Goal: Information Seeking & Learning: Find specific fact

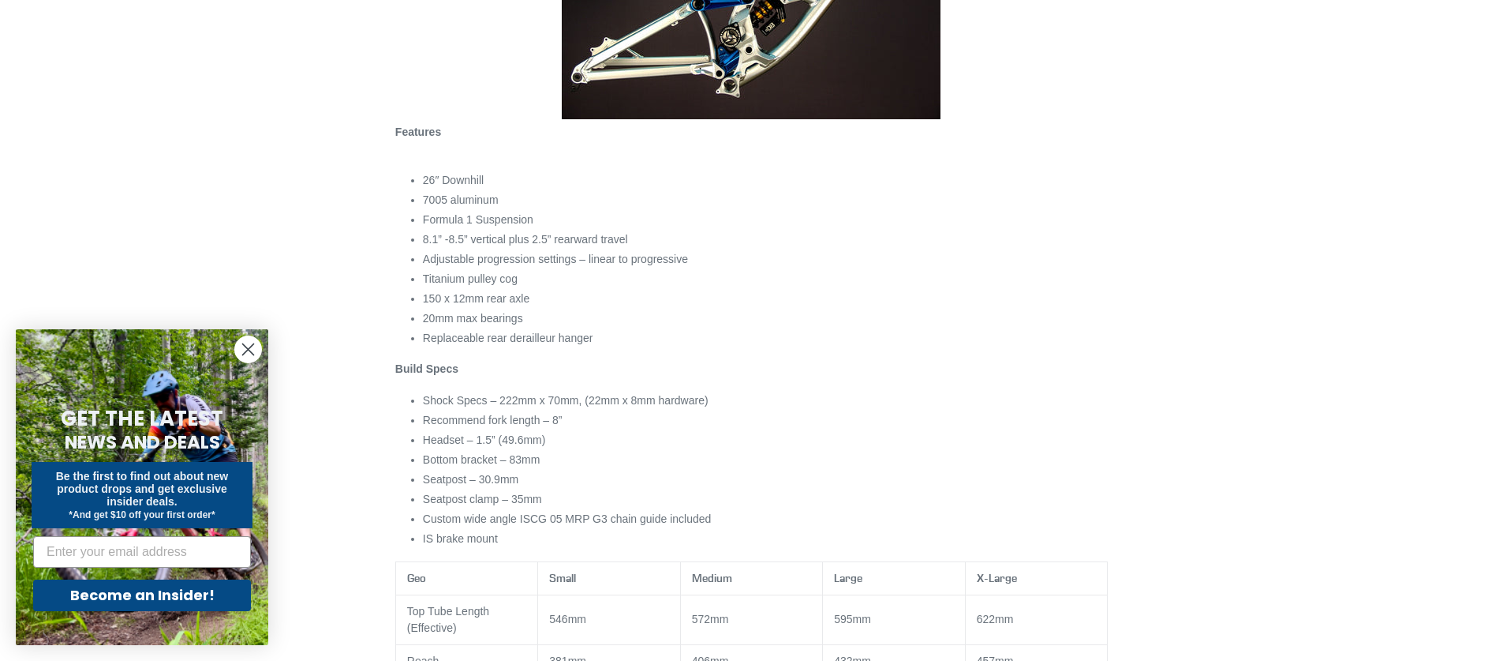
scroll to position [395, 0]
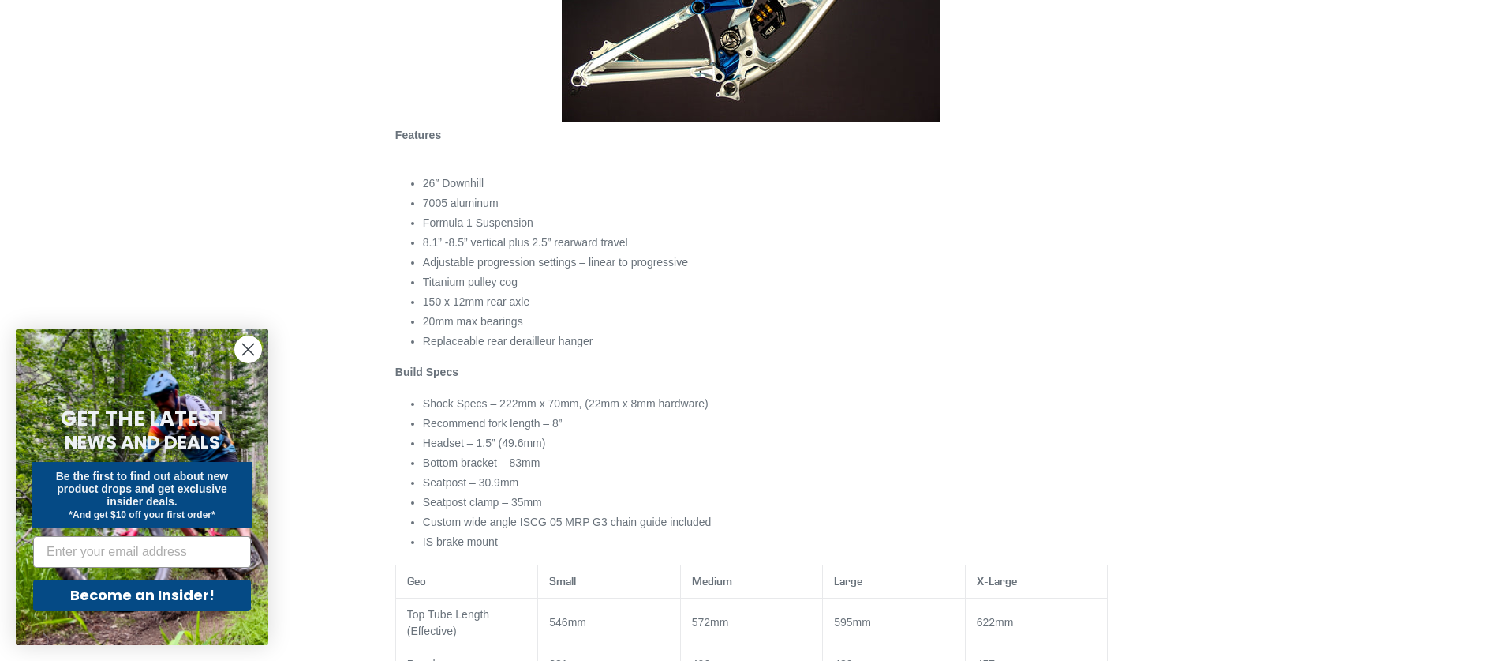
click at [503, 403] on li "Shock Specs – 222mm x 70mm, (22mm x 8mm hardware)" at bounding box center [765, 403] width 685 height 17
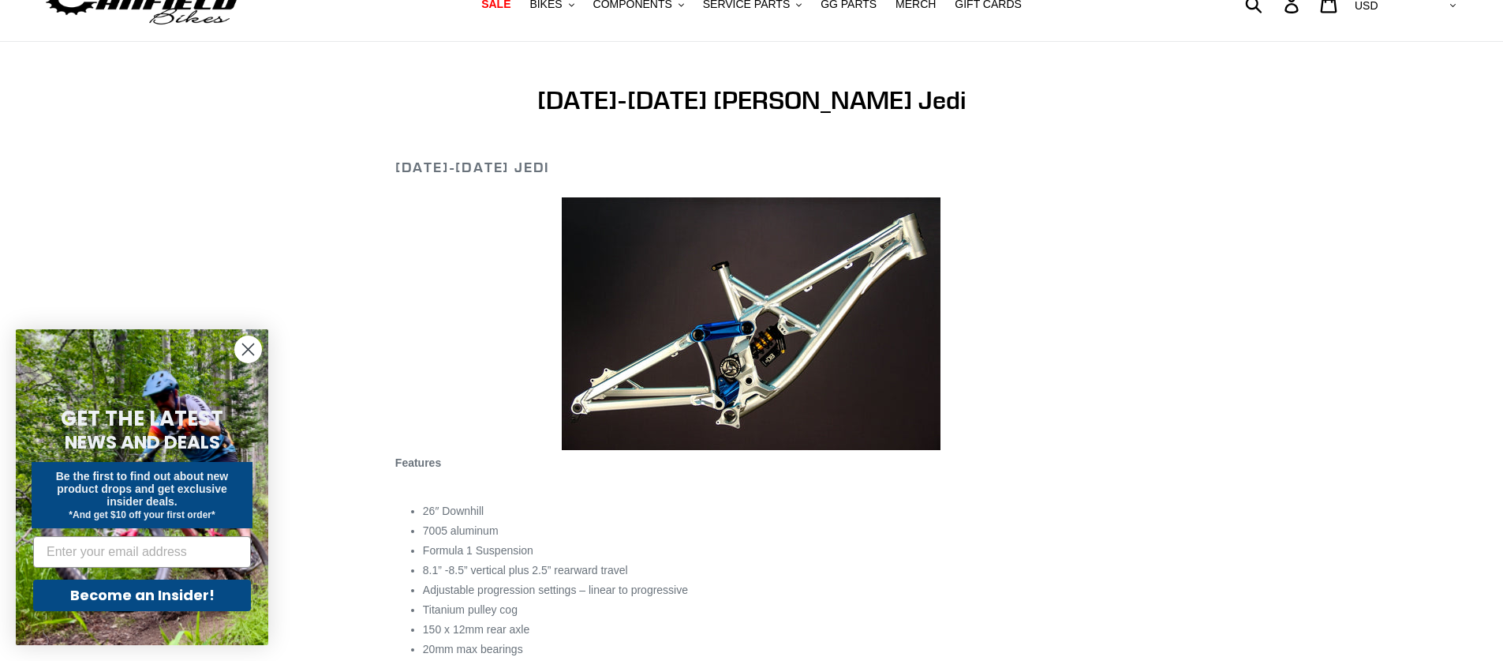
scroll to position [0, 0]
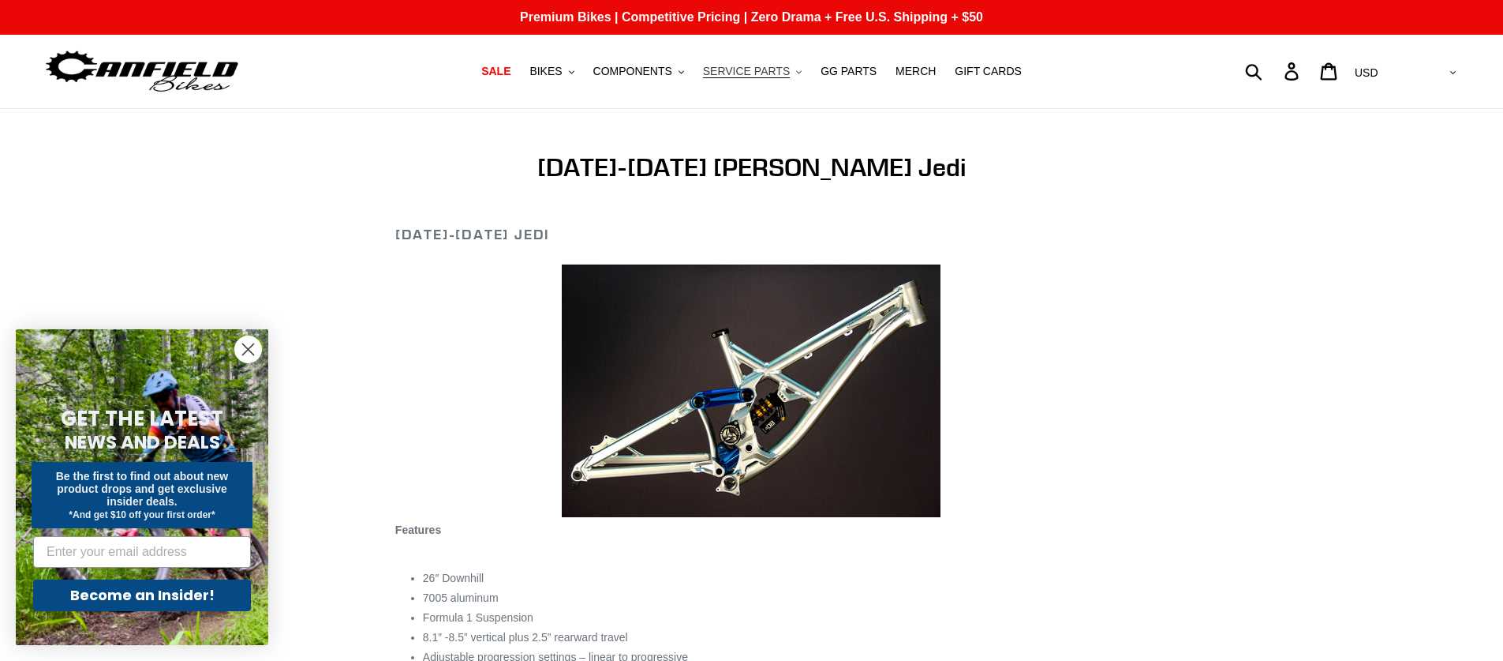
click at [788, 70] on button "SERVICE PARTS .cls-1{fill:#231f20}" at bounding box center [752, 71] width 114 height 21
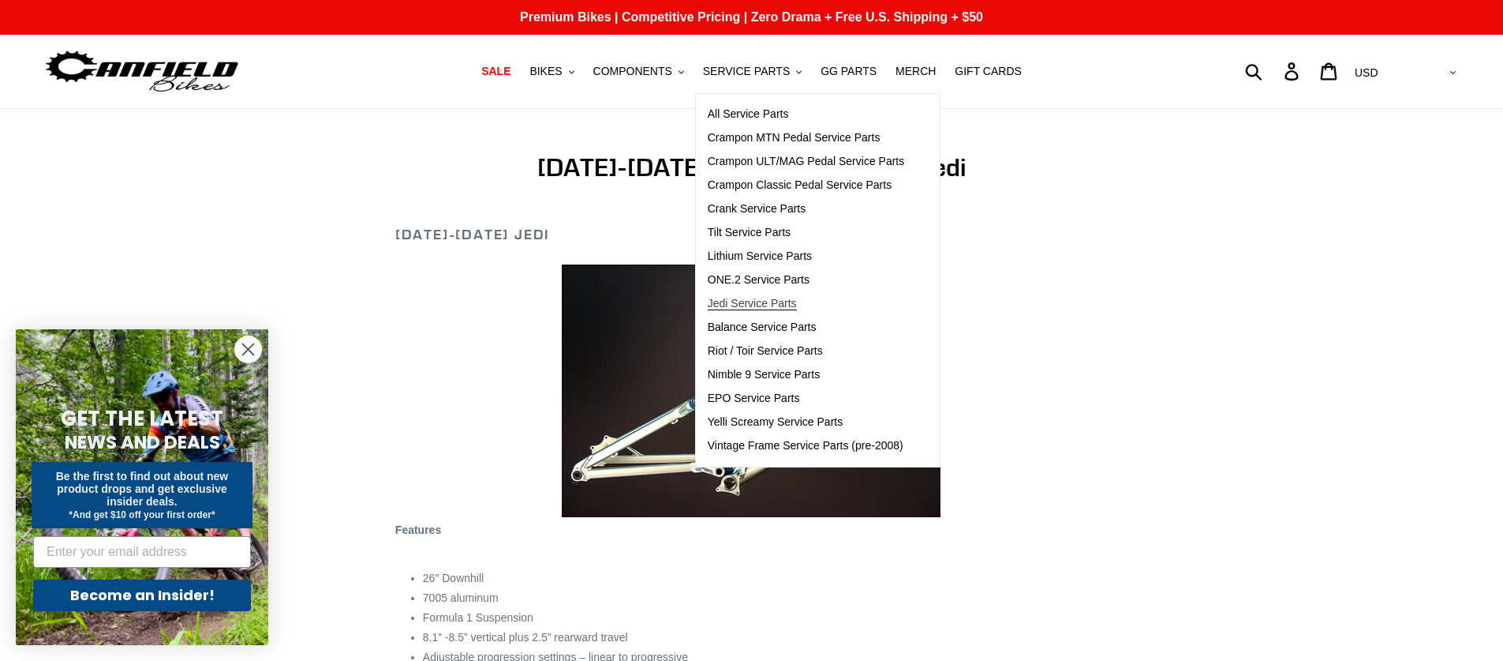
click at [771, 305] on span "Jedi Service Parts" at bounding box center [752, 303] width 89 height 13
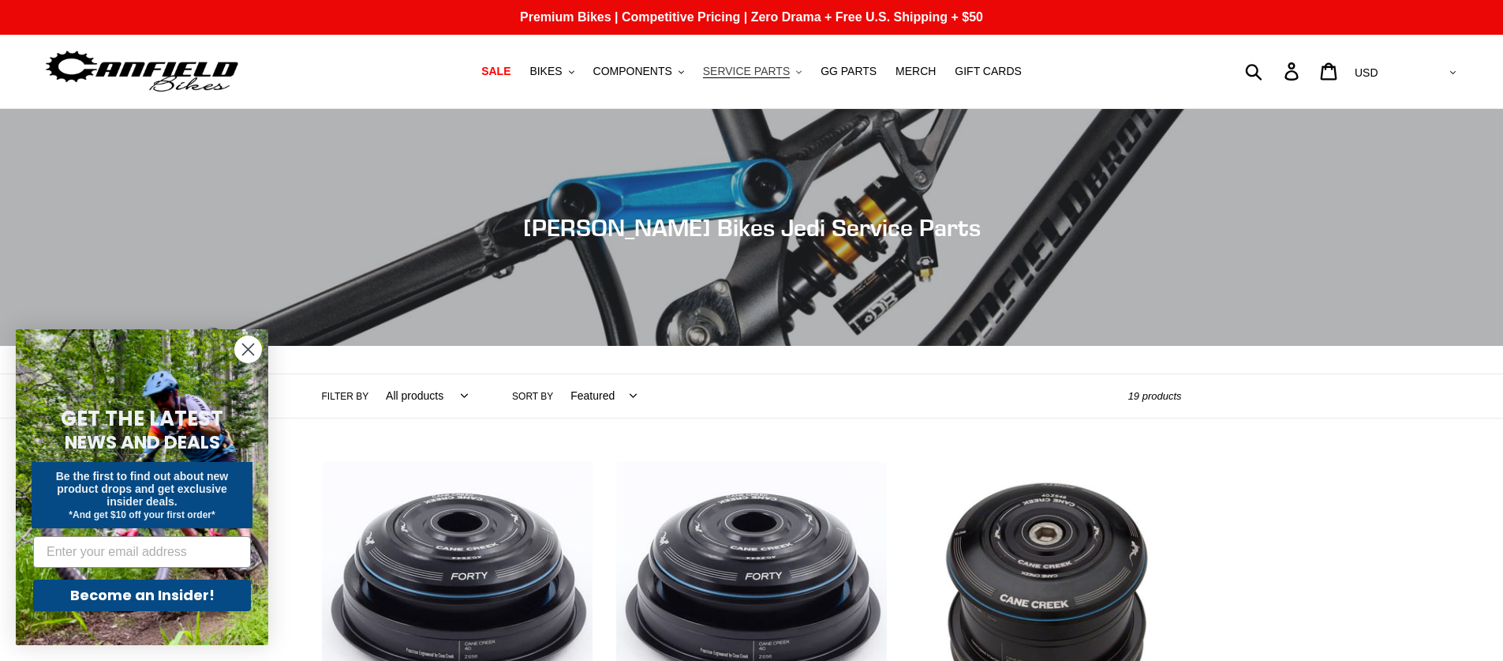
click at [758, 71] on span "SERVICE PARTS" at bounding box center [746, 71] width 87 height 13
click at [844, 65] on span "GG PARTS" at bounding box center [849, 71] width 56 height 13
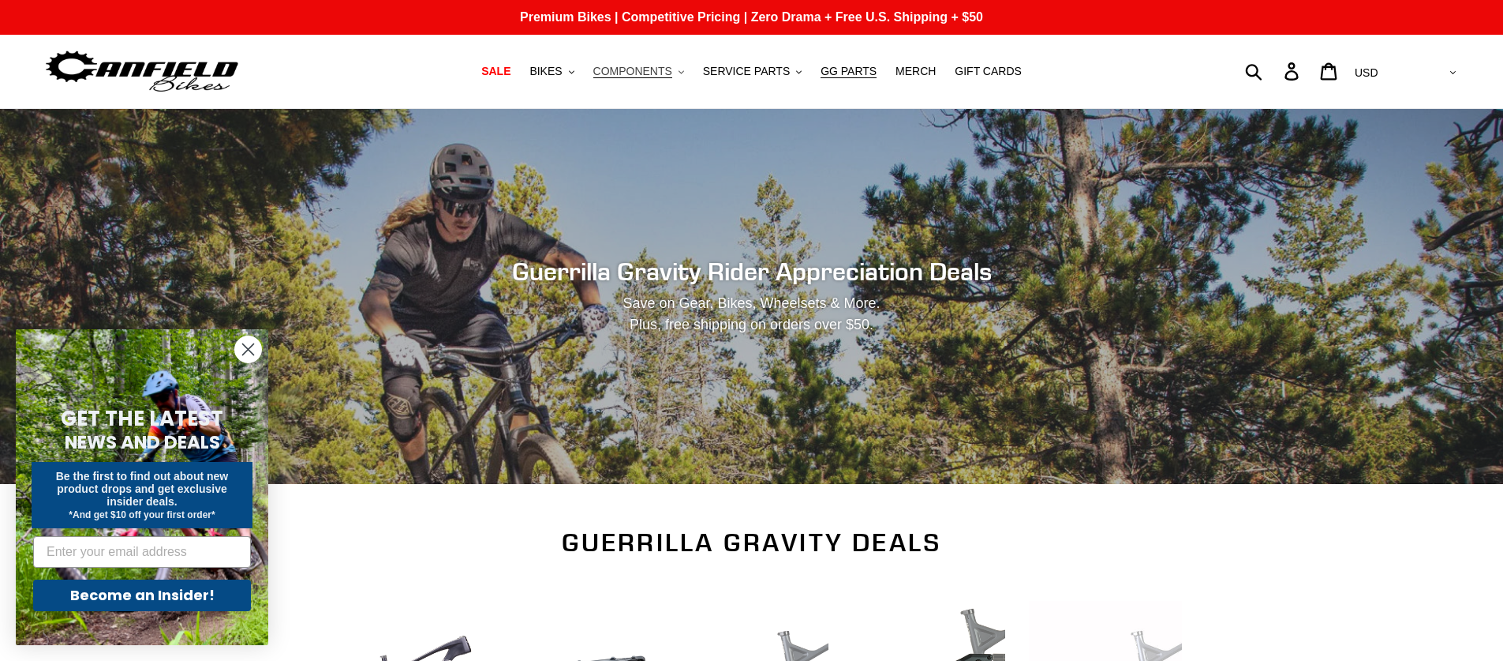
click at [647, 77] on span "COMPONENTS" at bounding box center [632, 71] width 79 height 13
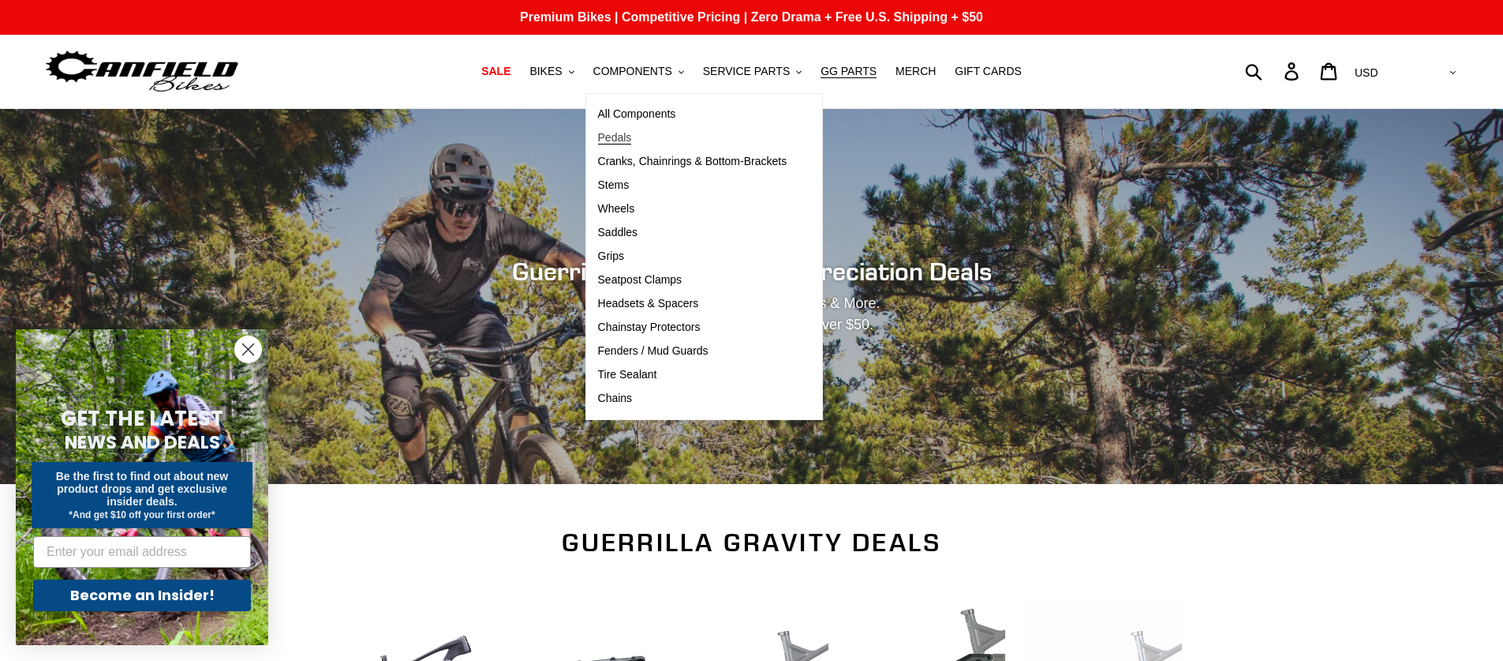
click at [632, 138] on span "Pedals" at bounding box center [615, 137] width 34 height 13
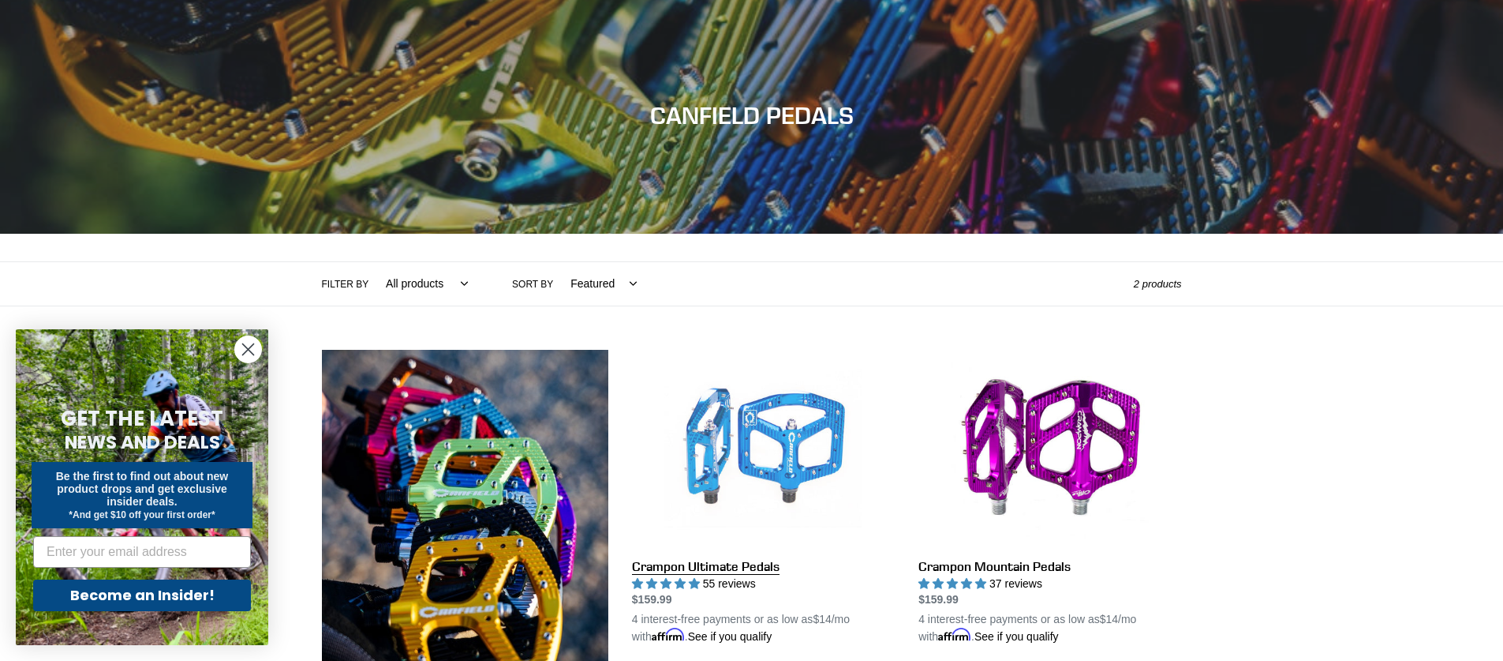
scroll to position [316, 0]
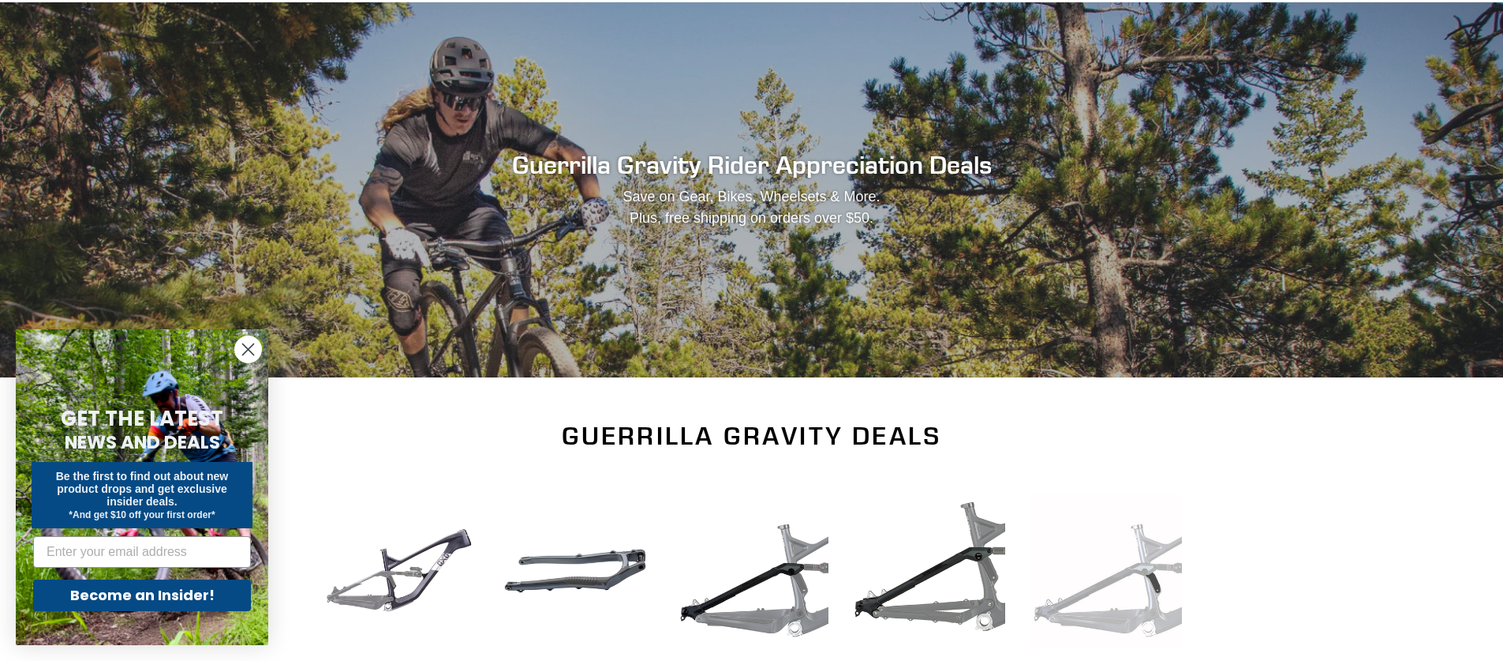
scroll to position [79, 0]
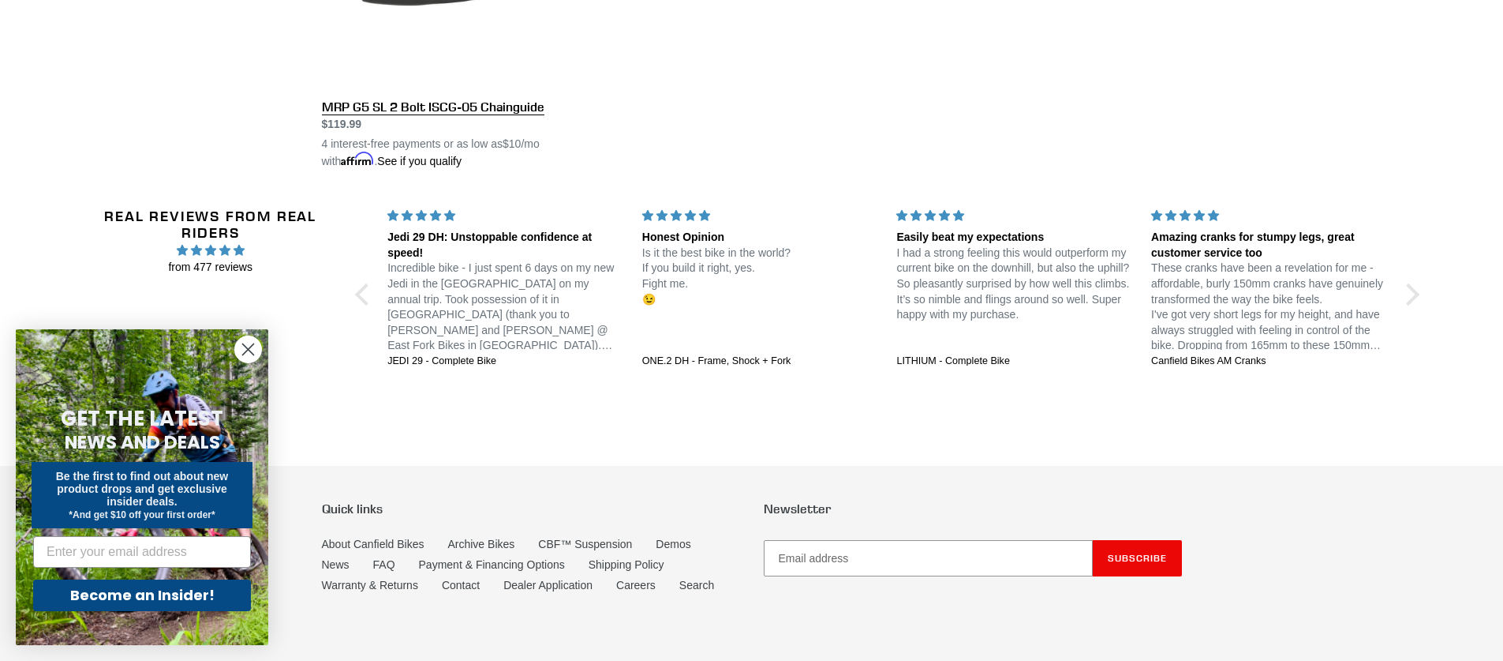
scroll to position [3142, 0]
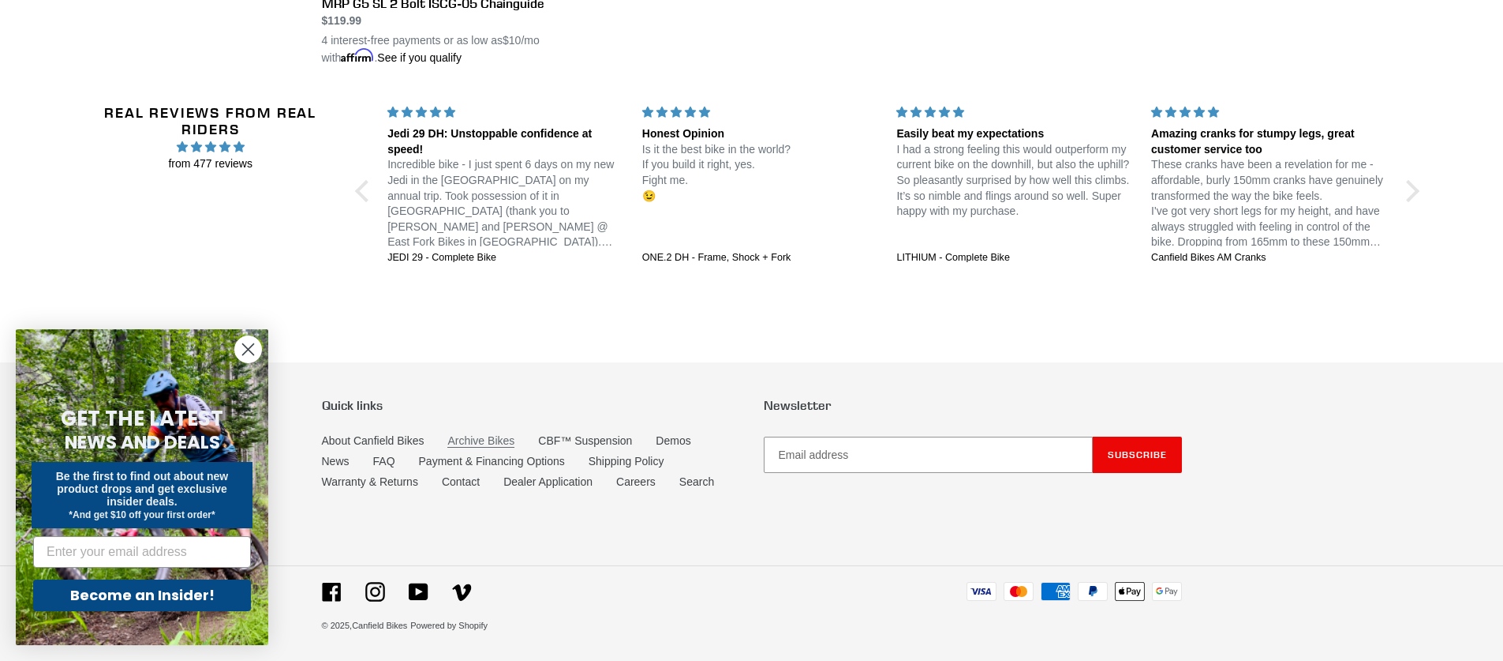
click at [483, 437] on link "Archive Bikes" at bounding box center [480, 440] width 67 height 13
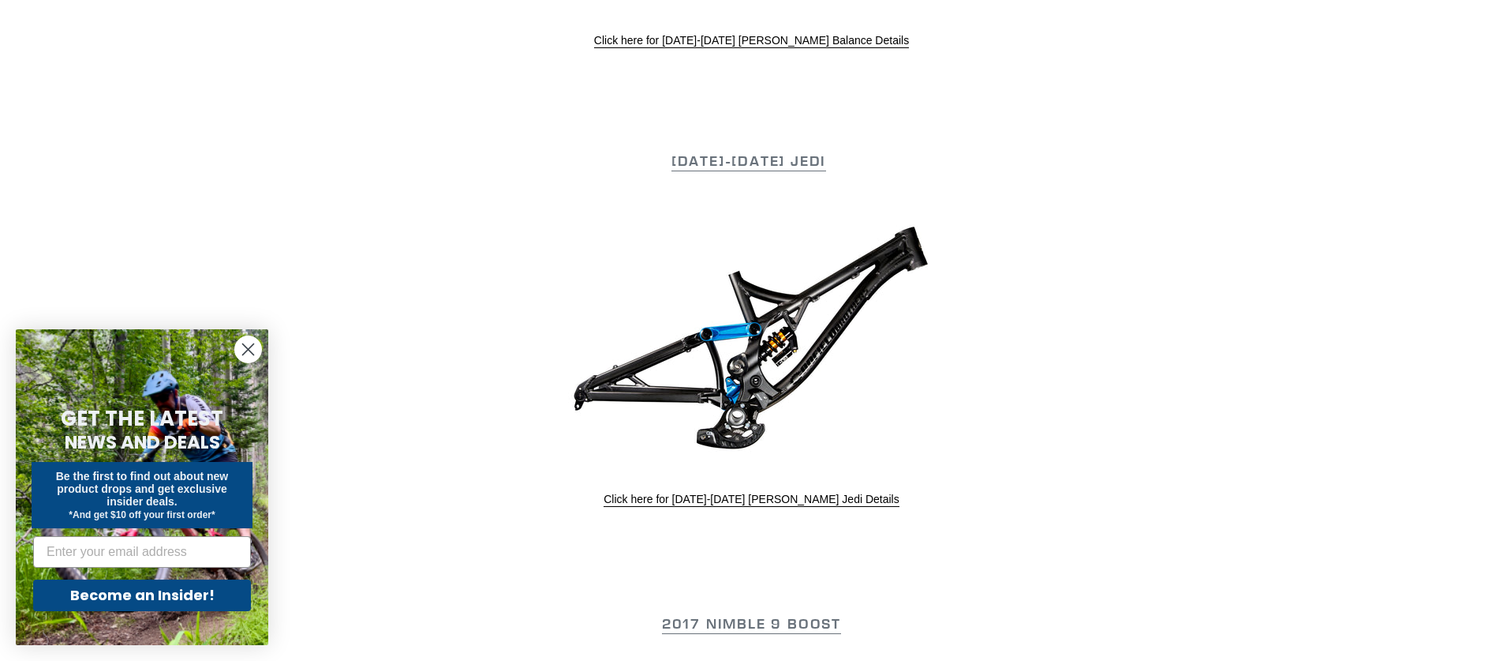
scroll to position [1421, 0]
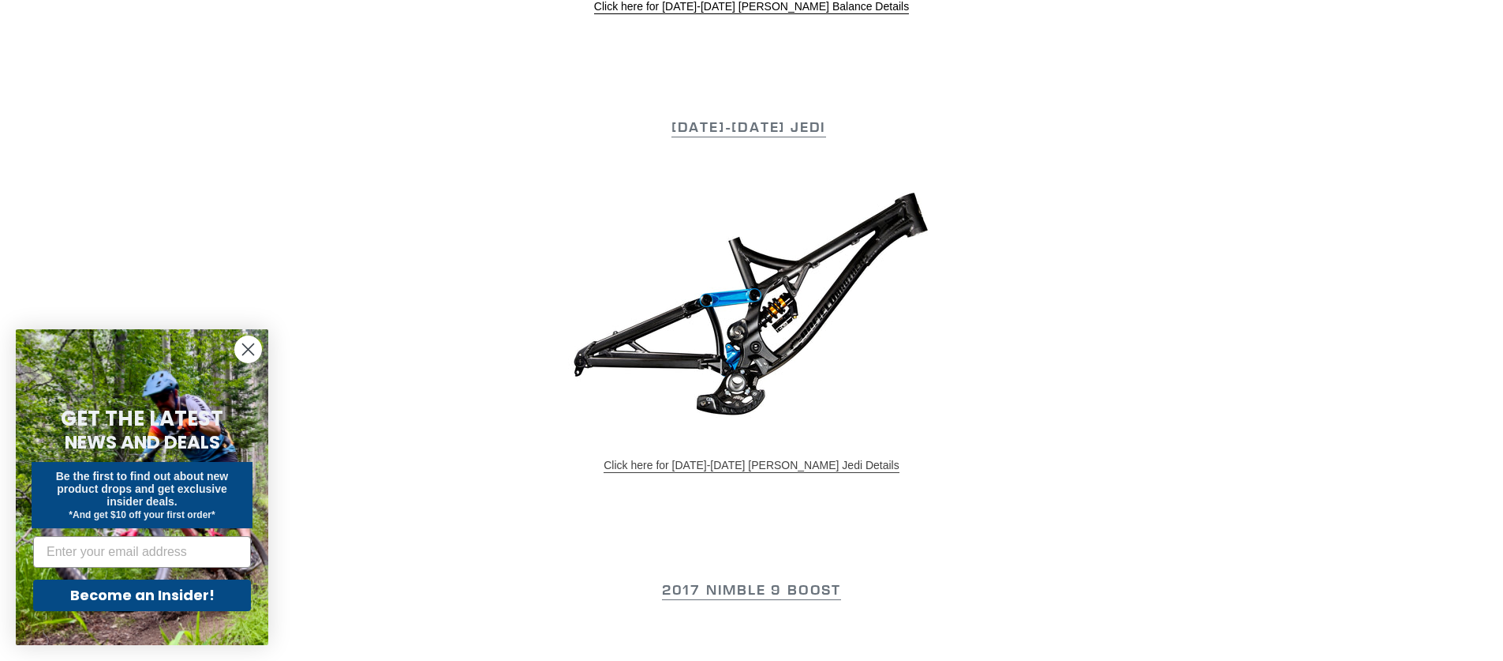
click at [822, 460] on link "Click here for 2015-2017 Canfield Jedi Details" at bounding box center [751, 466] width 295 height 14
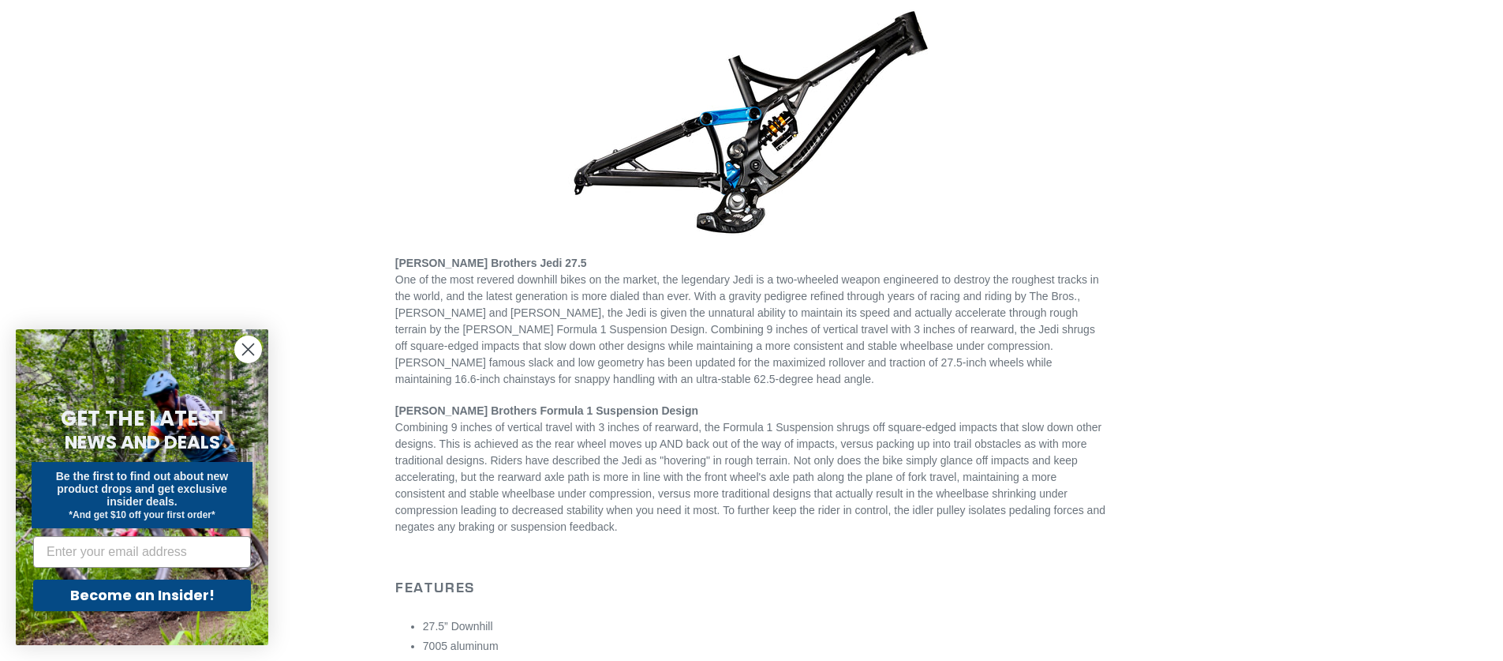
scroll to position [79, 0]
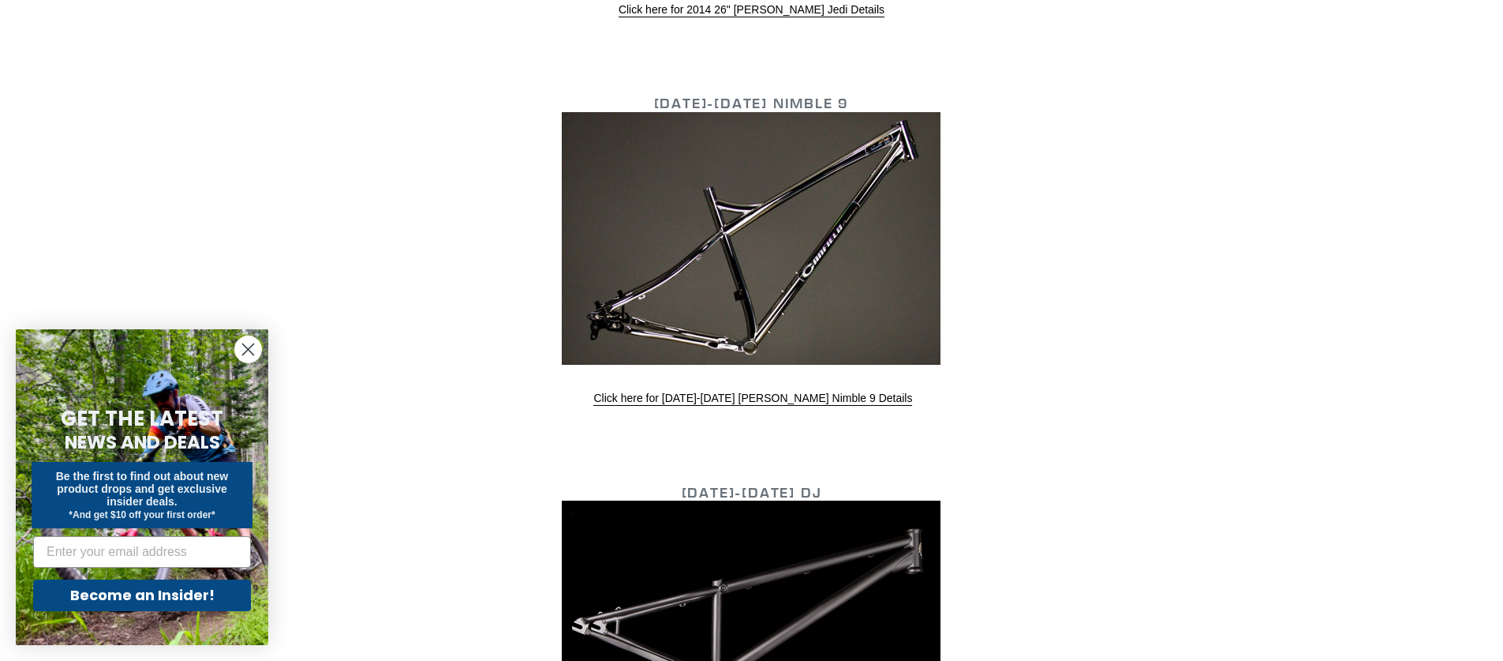
scroll to position [3946, 0]
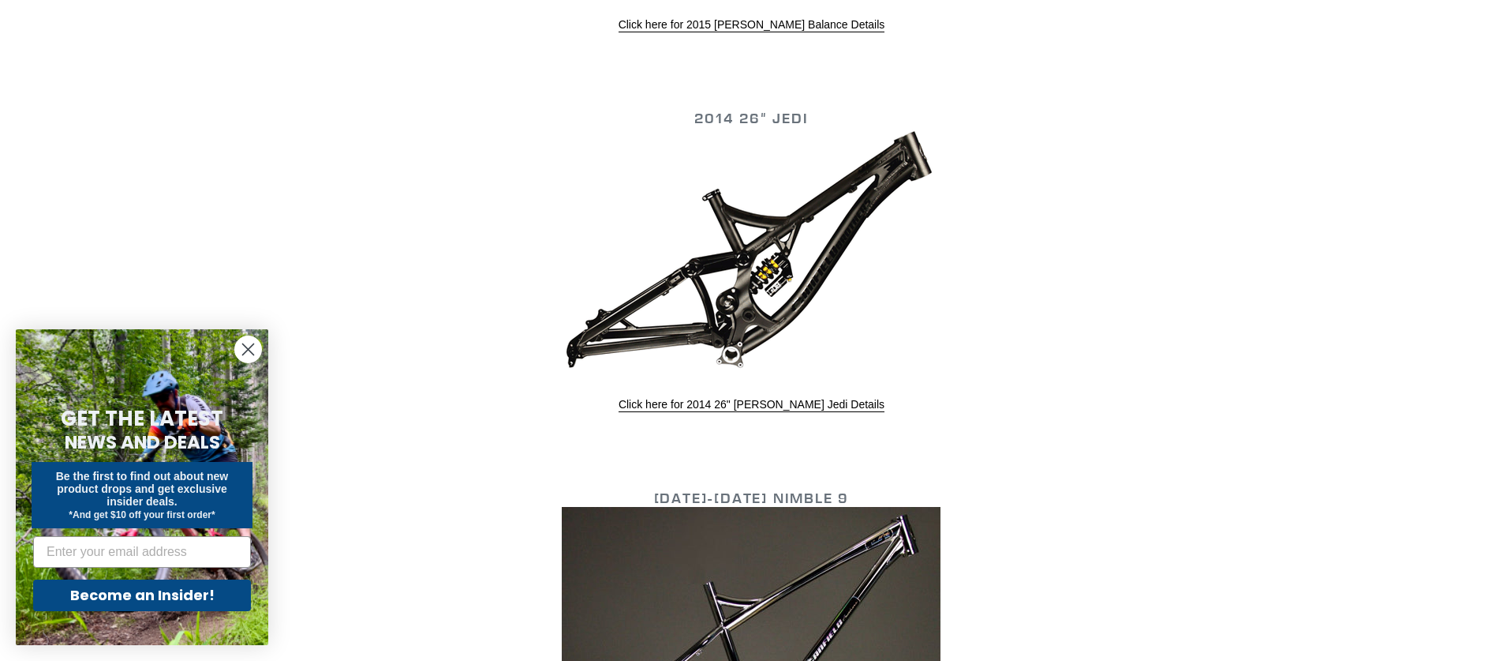
click at [806, 298] on img at bounding box center [751, 249] width 379 height 244
click at [758, 313] on img at bounding box center [751, 249] width 379 height 244
click at [791, 396] on div "Click here for 2014 26" Canfield Jedi Details" at bounding box center [751, 404] width 713 height 17
click at [792, 398] on link "Click here for 2014 26" Canfield Jedi Details" at bounding box center [752, 405] width 266 height 14
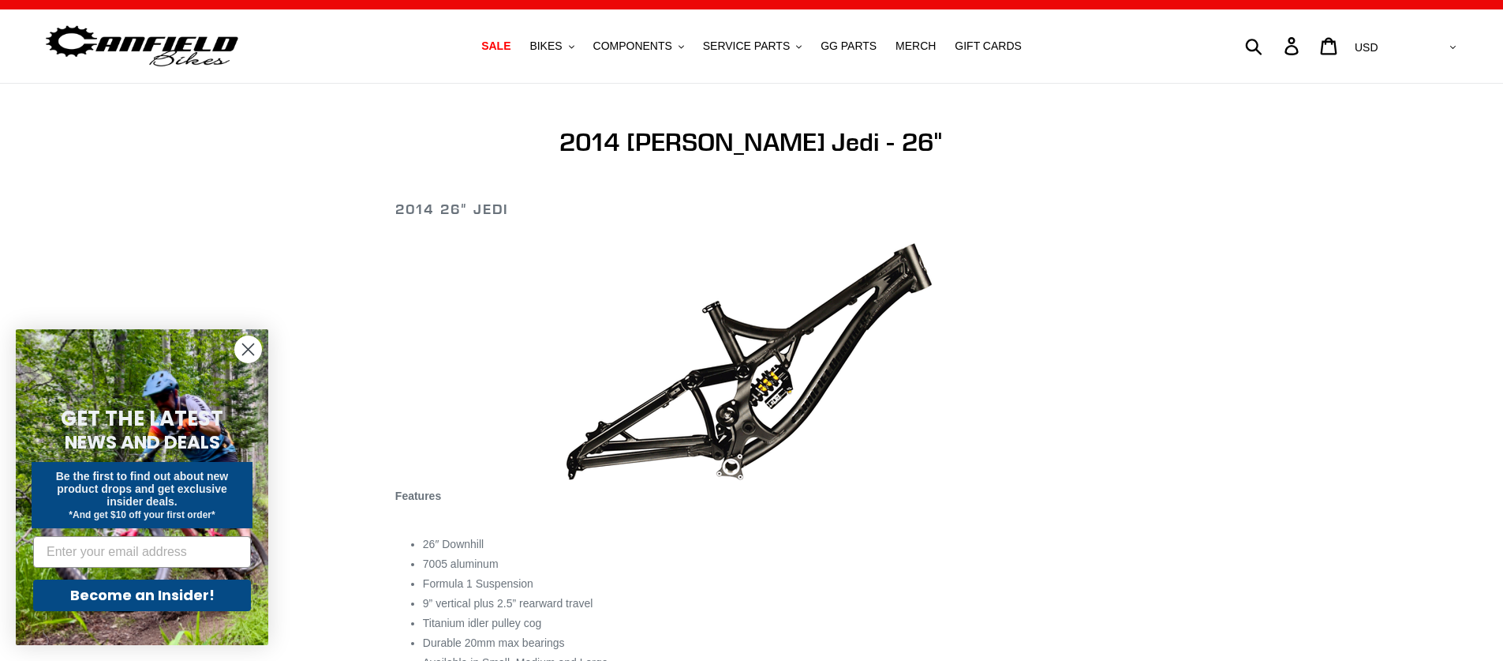
scroll to position [237, 0]
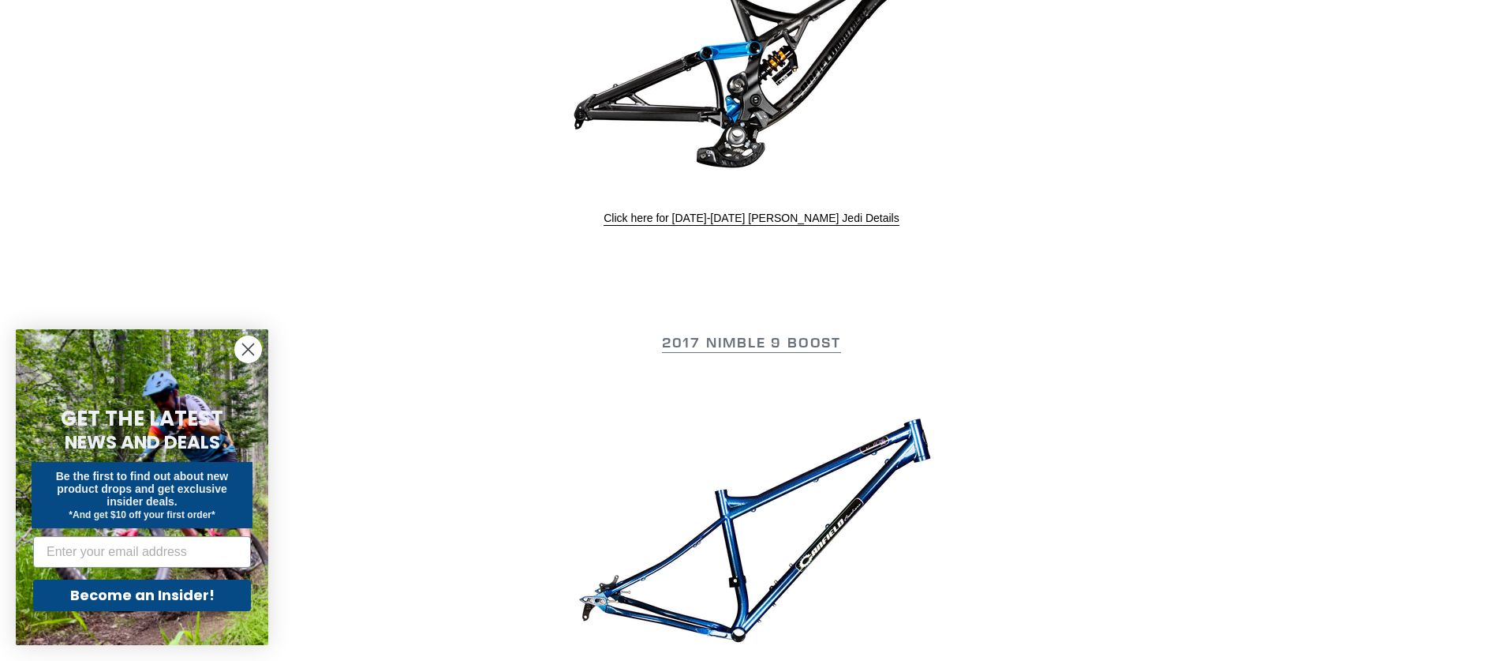
scroll to position [1488, 0]
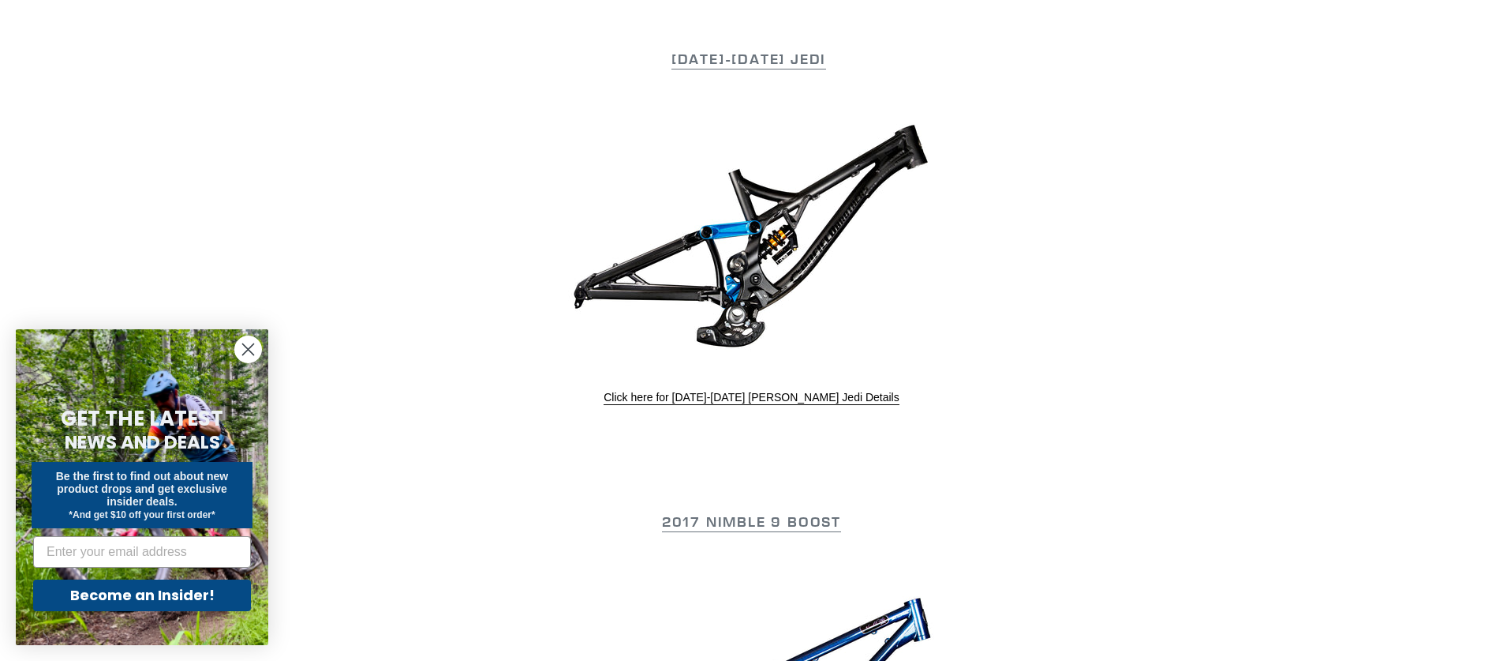
click at [763, 279] on img at bounding box center [751, 237] width 379 height 253
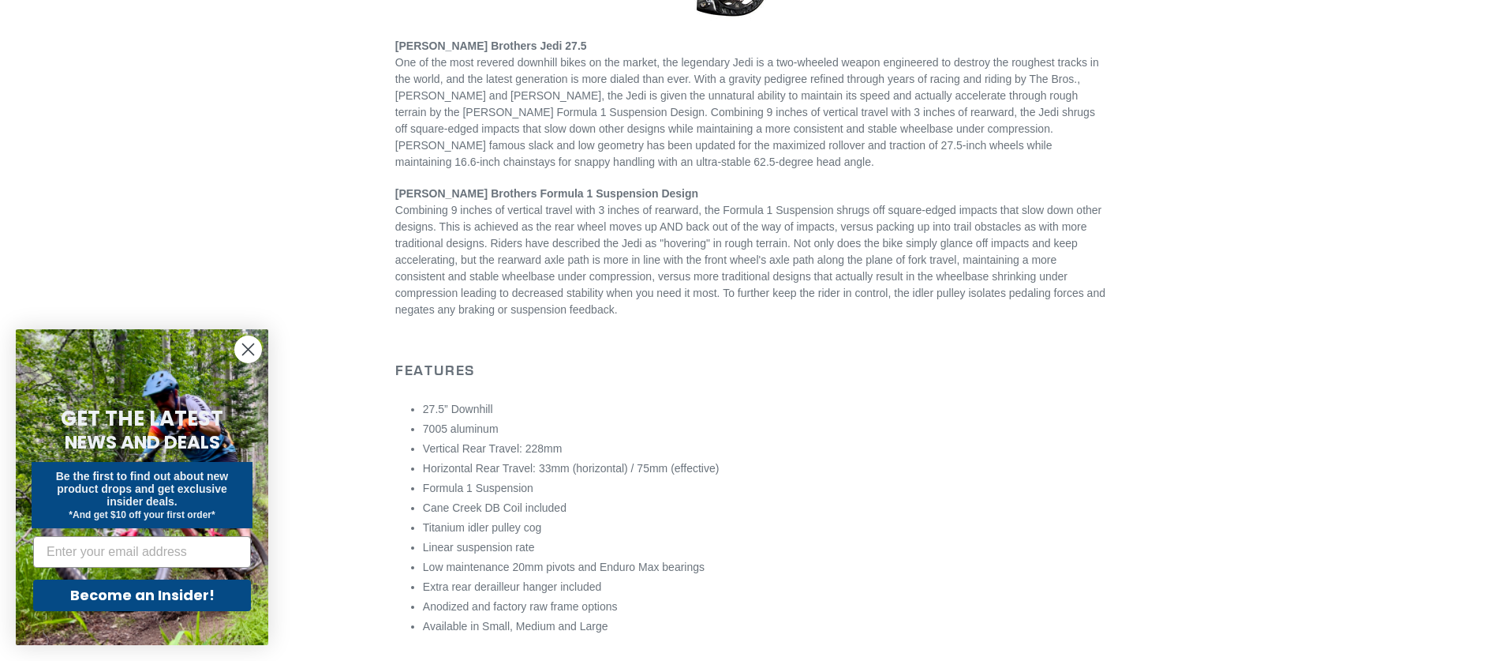
scroll to position [237, 0]
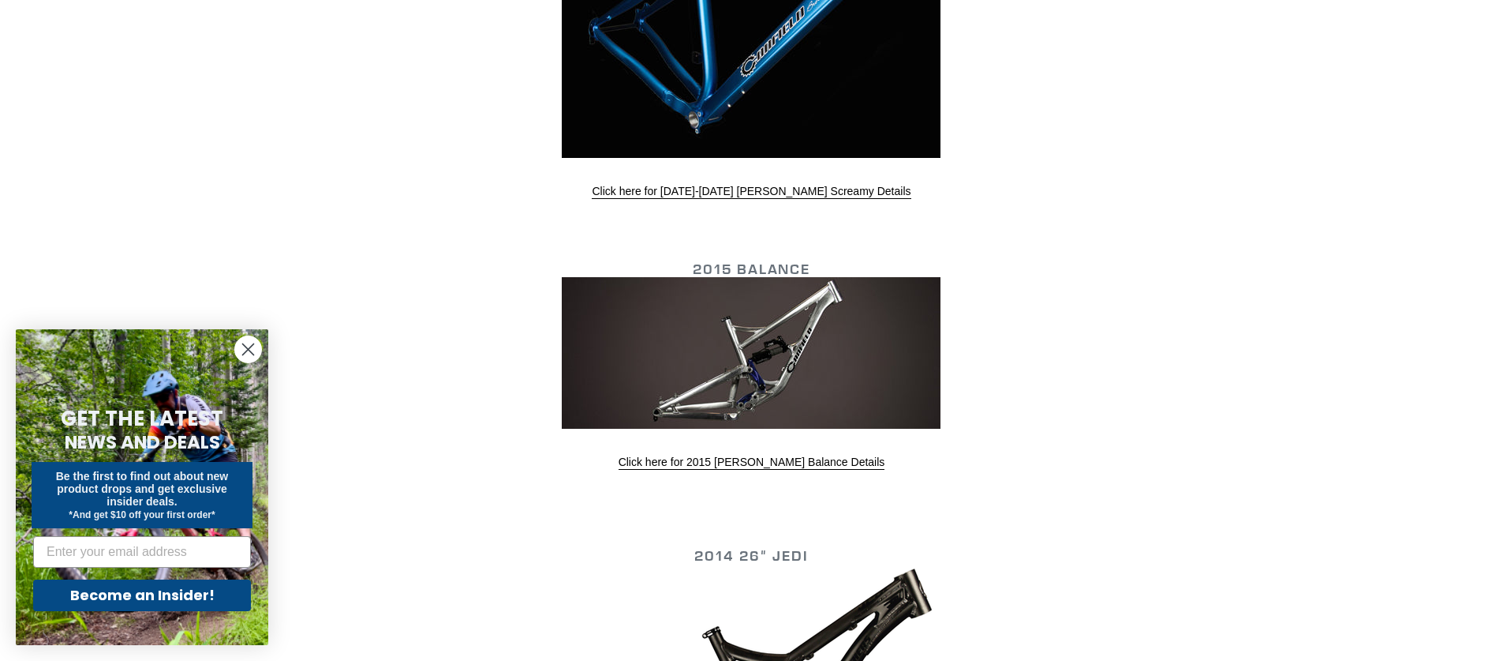
scroll to position [3619, 0]
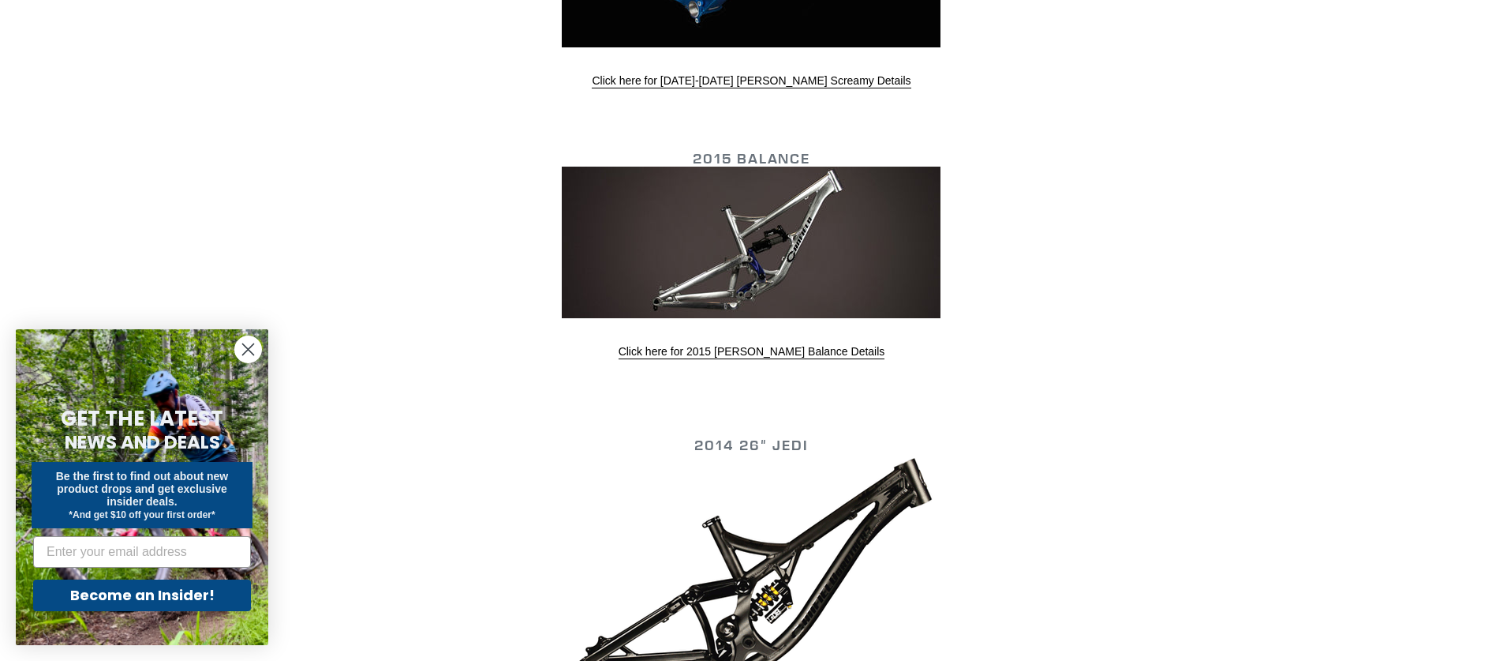
click at [736, 286] on img at bounding box center [751, 243] width 379 height 152
click at [743, 352] on link "Click here for 2015 Canfield Balance Details" at bounding box center [752, 352] width 267 height 14
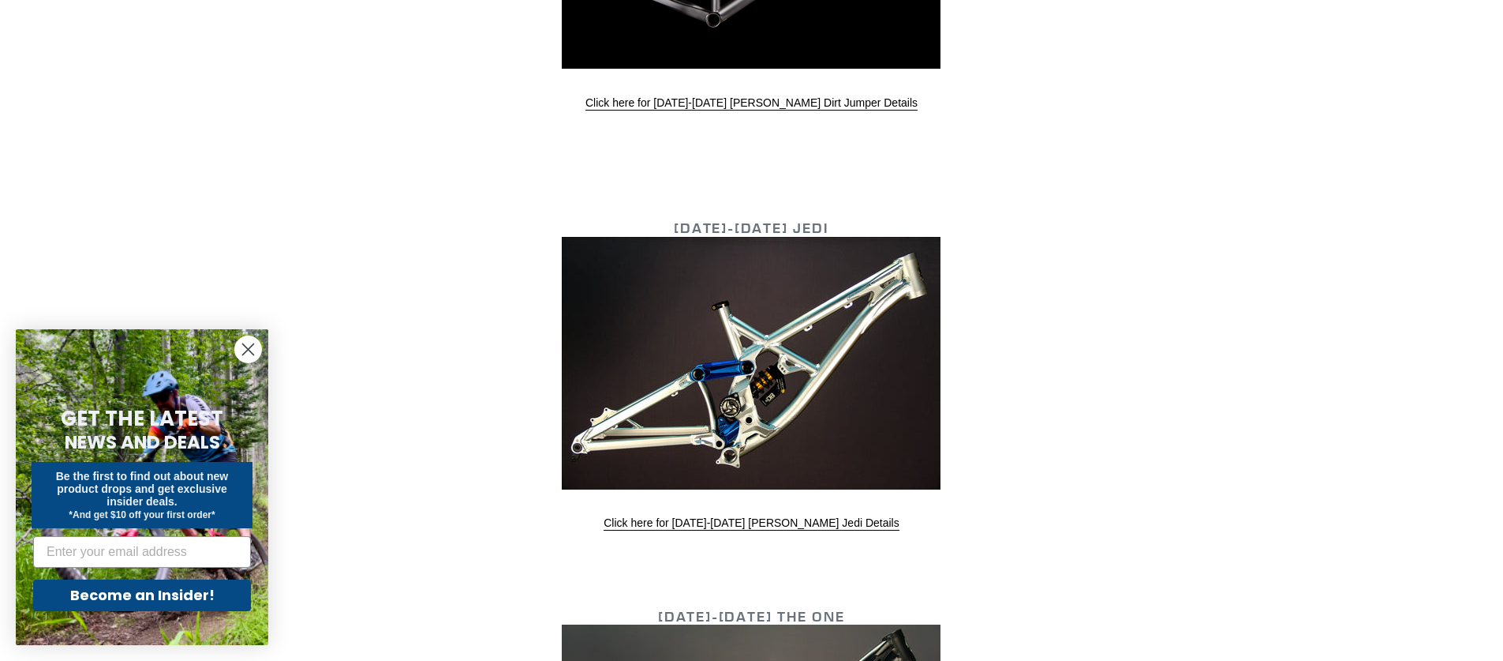
scroll to position [5119, 0]
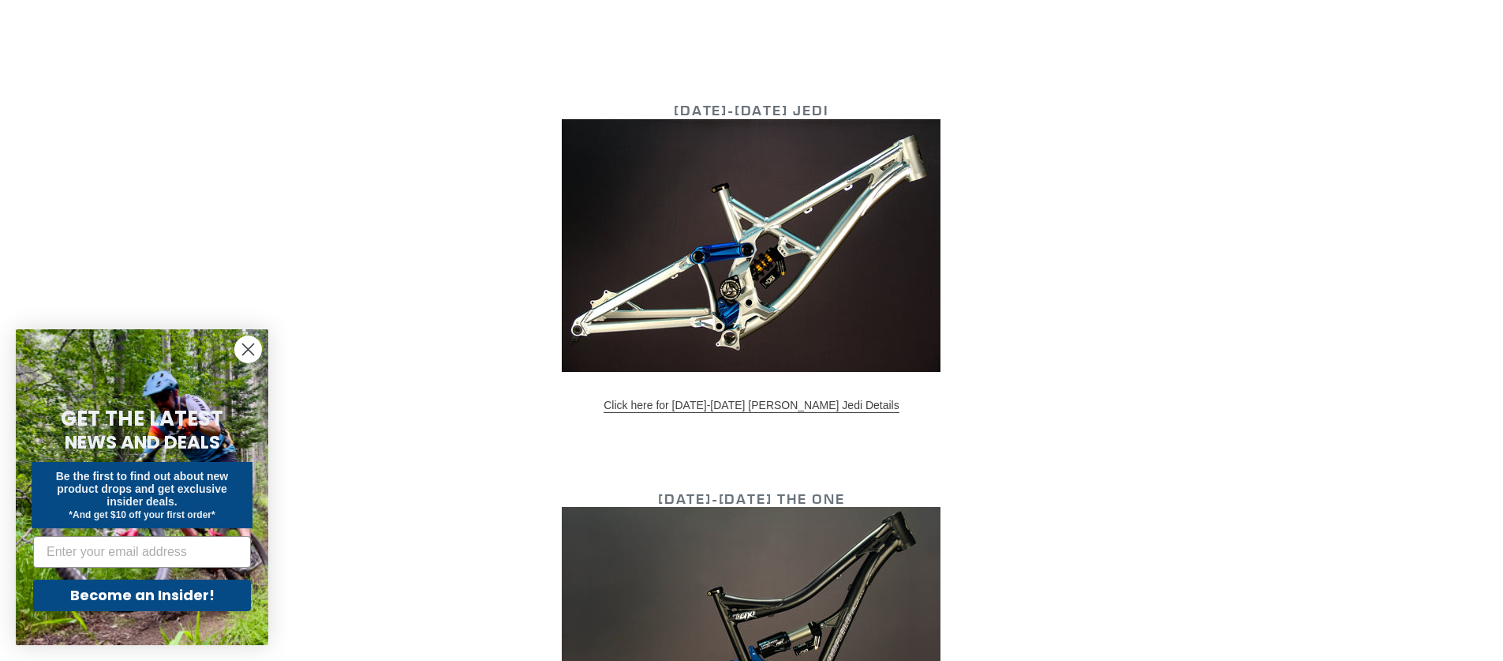
click at [732, 399] on link "Click here for [DATE]-[DATE] [PERSON_NAME] Jedi Details" at bounding box center [751, 406] width 295 height 14
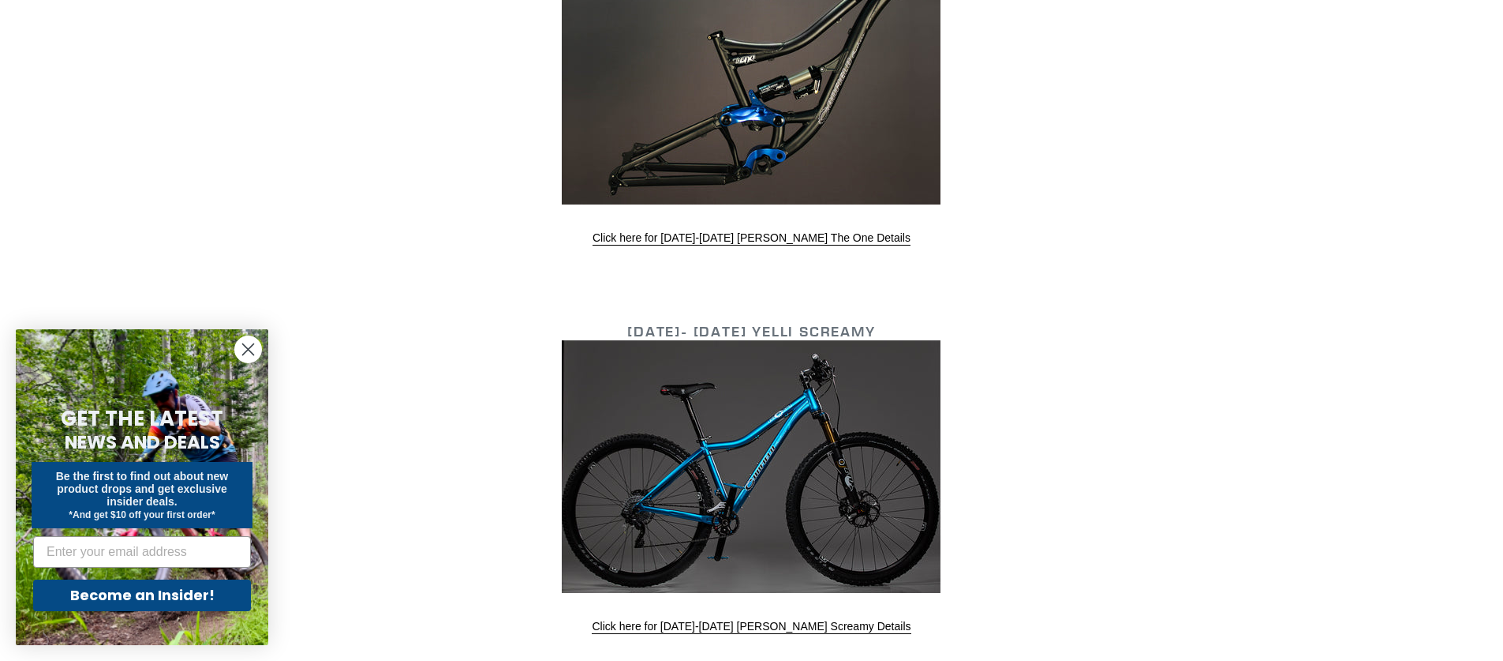
scroll to position [5987, 0]
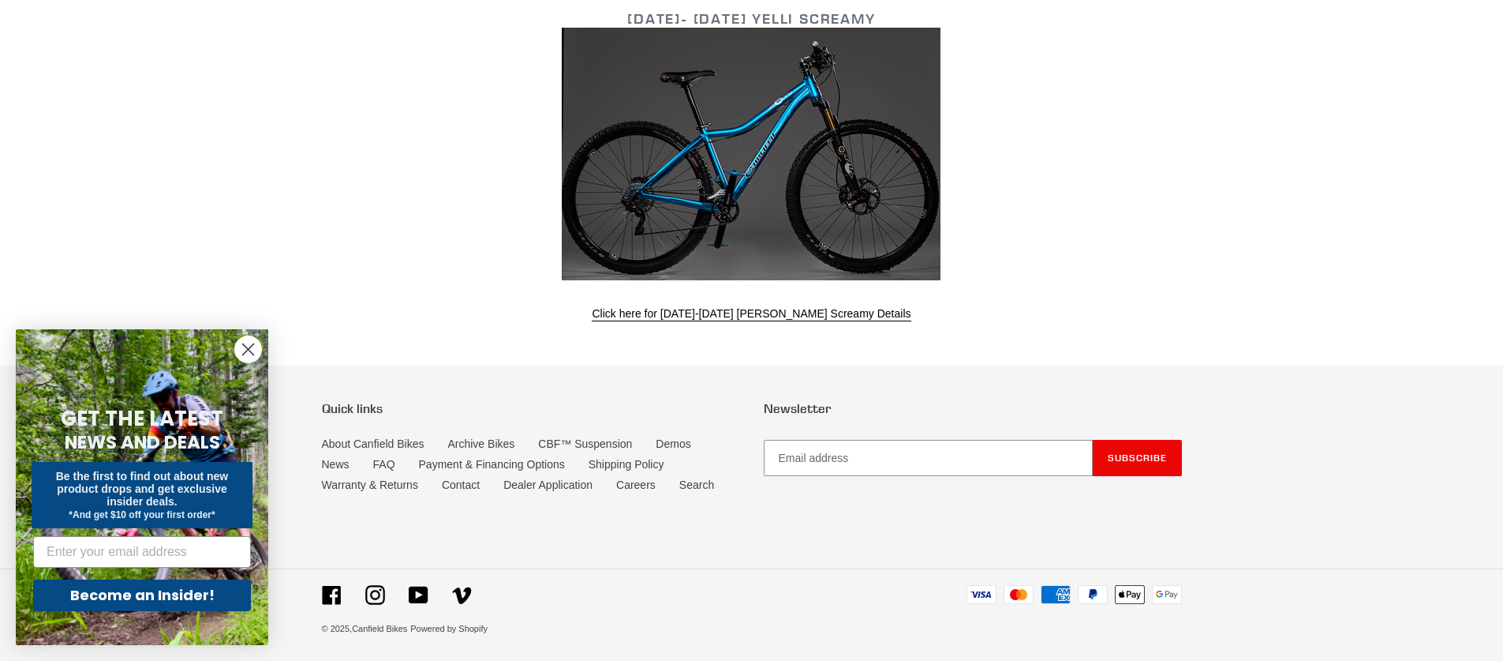
drag, startPoint x: 1118, startPoint y: 267, endPoint x: 1142, endPoint y: 241, distance: 34.6
